Goal: Check status: Check status

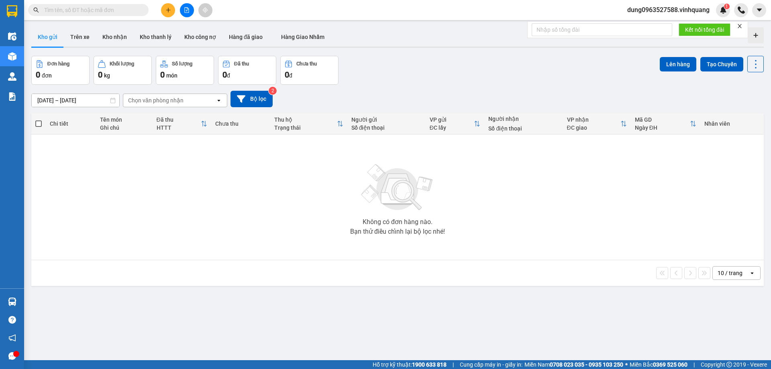
click at [93, 10] on input "text" at bounding box center [91, 10] width 95 height 9
paste input "0826828889"
type input "0826828889"
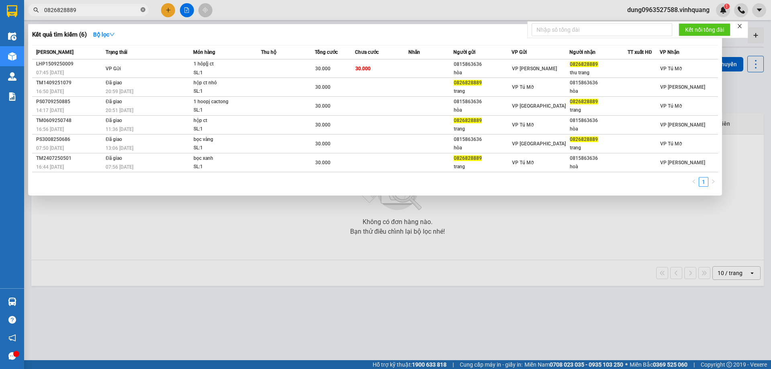
click at [142, 8] on icon "close-circle" at bounding box center [143, 9] width 5 height 5
